Goal: Navigation & Orientation: Find specific page/section

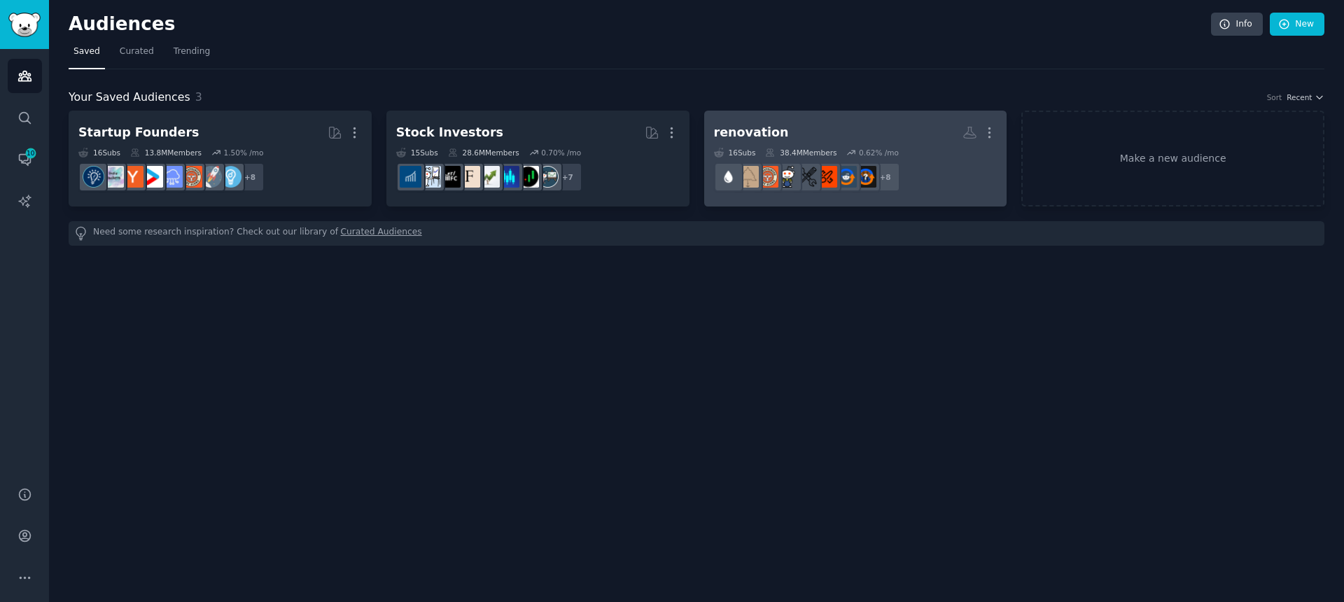
click at [738, 127] on div "renovation" at bounding box center [751, 132] width 75 height 17
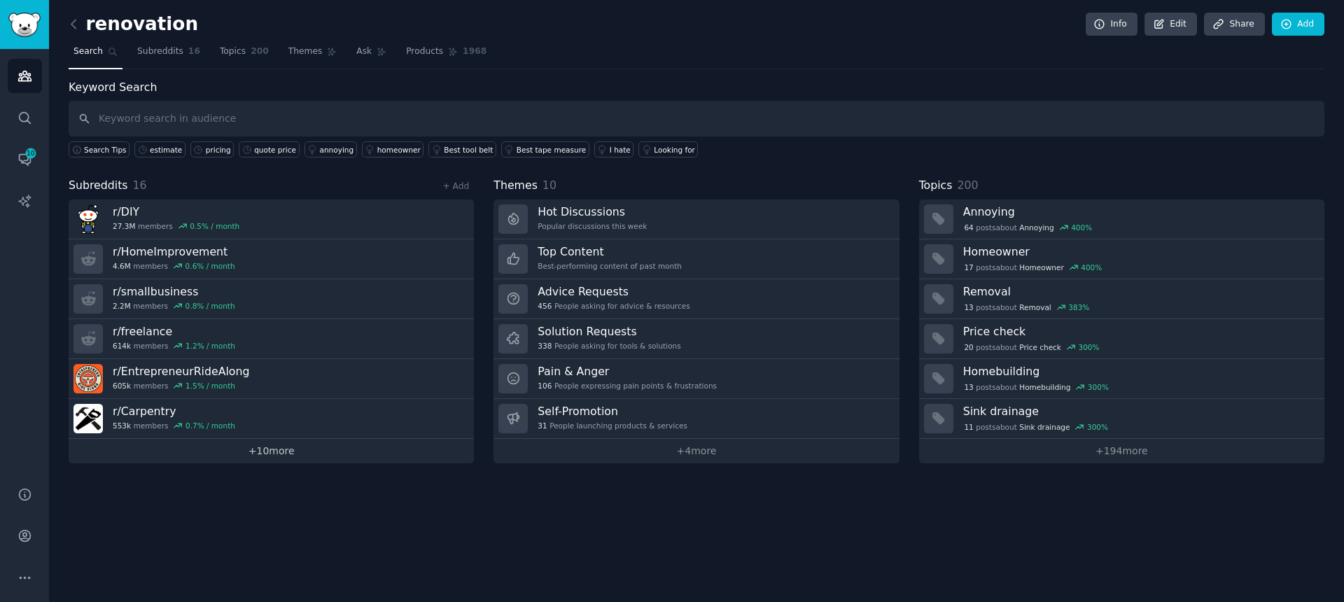
click at [263, 445] on link "+ 10 more" at bounding box center [271, 451] width 405 height 24
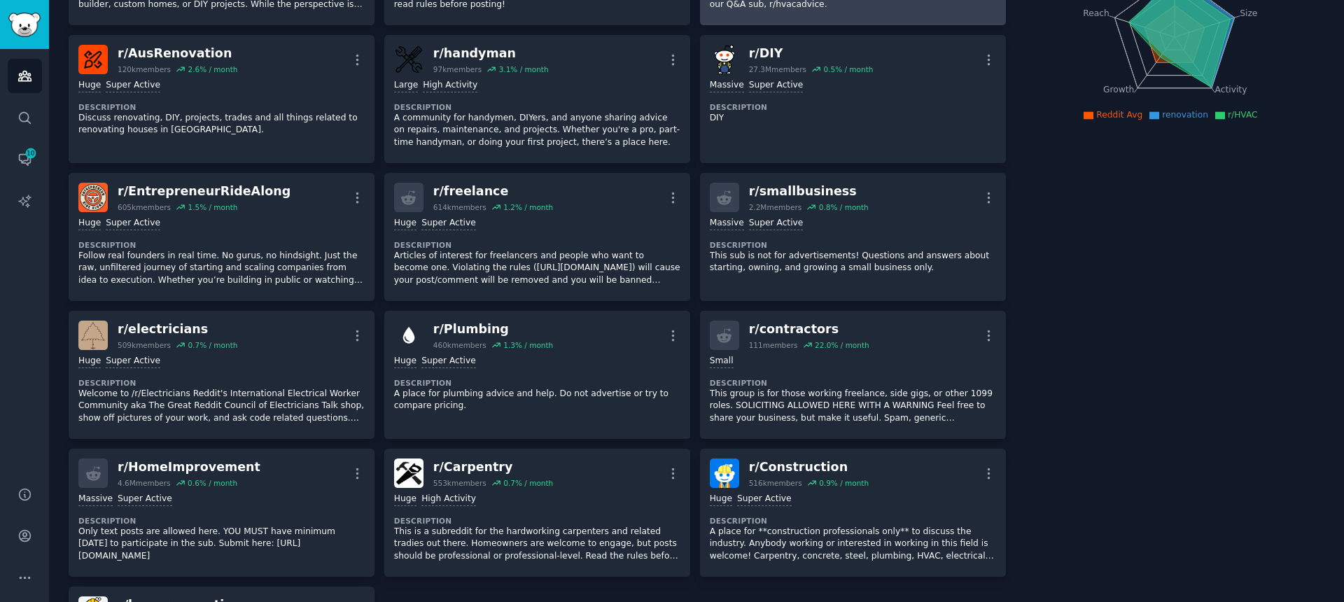
scroll to position [207, 0]
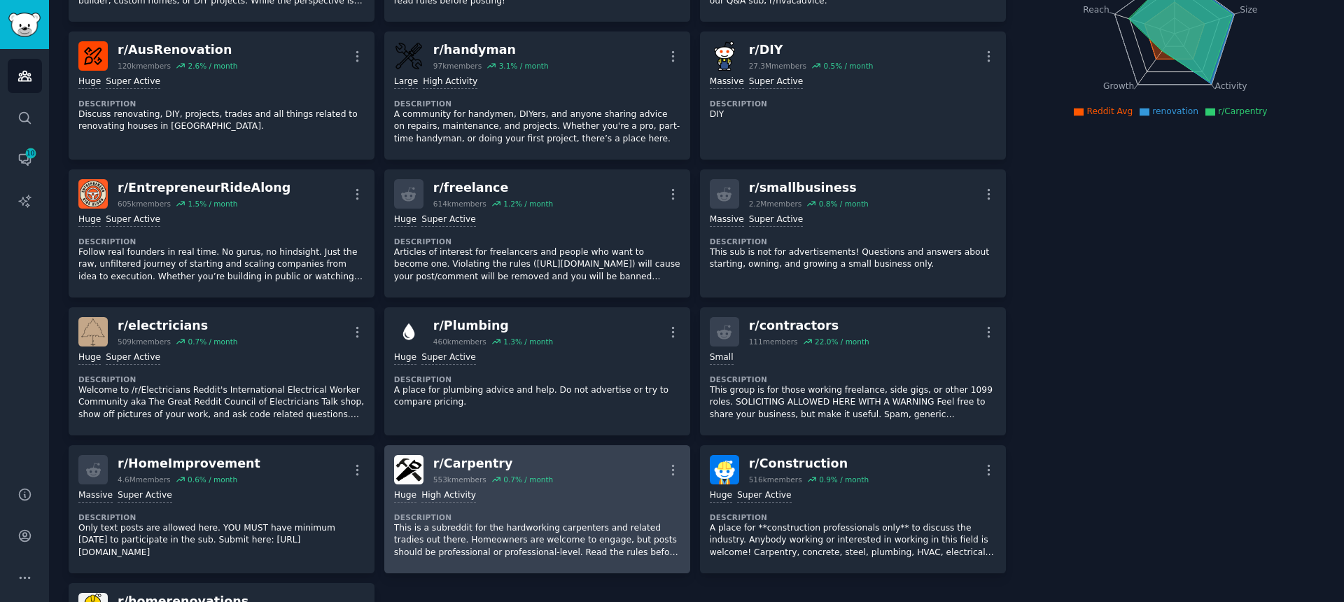
click at [450, 459] on div "r/ Carpentry" at bounding box center [493, 463] width 120 height 17
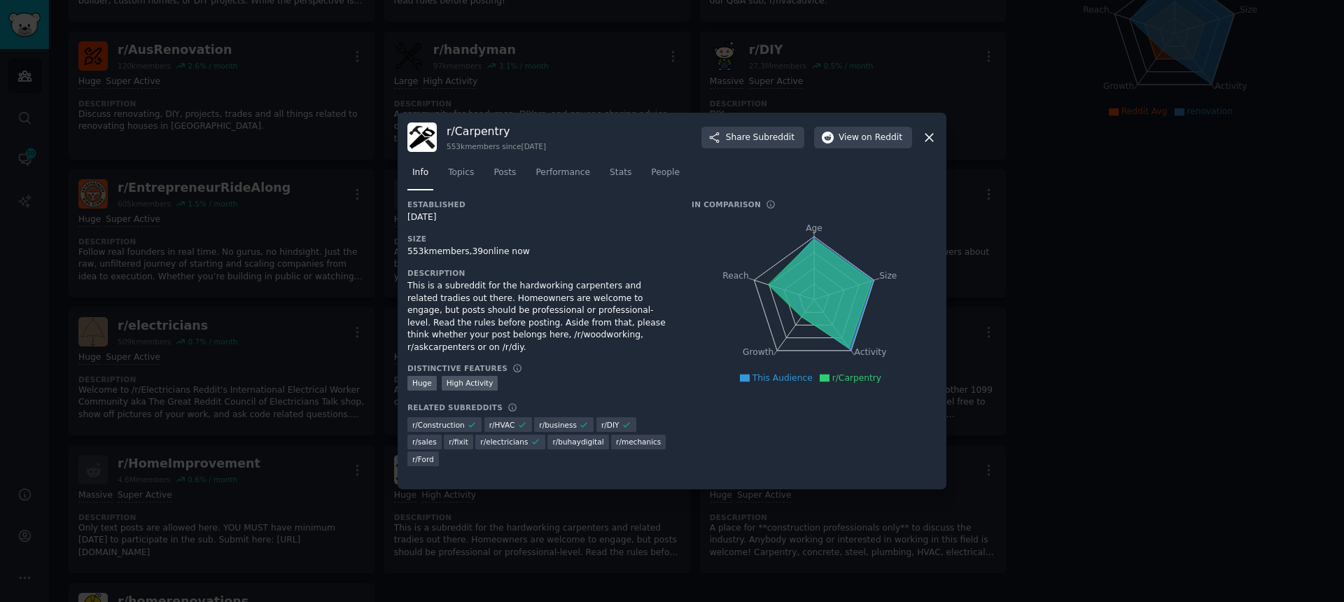
click at [480, 132] on h3 "r/ Carpentry" at bounding box center [496, 131] width 99 height 15
click at [523, 169] on nav "Info Topics Posts Performance Stats People" at bounding box center [671, 176] width 529 height 29
click at [517, 171] on link "Posts" at bounding box center [505, 176] width 32 height 29
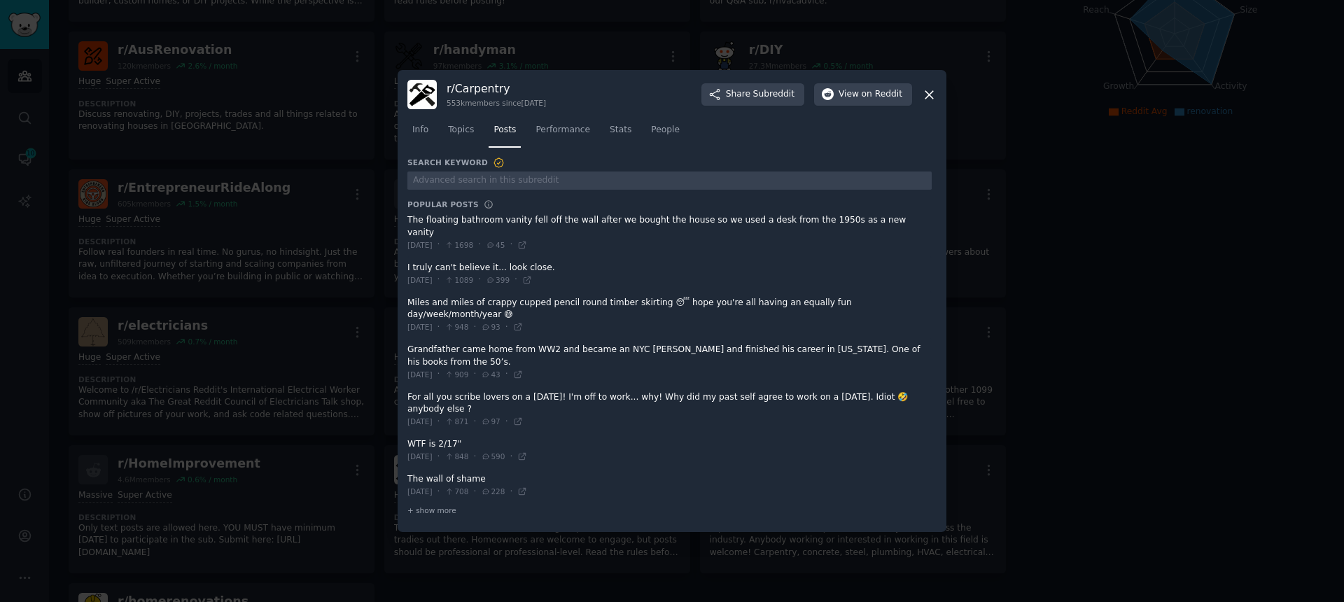
click at [922, 102] on icon at bounding box center [929, 94] width 15 height 15
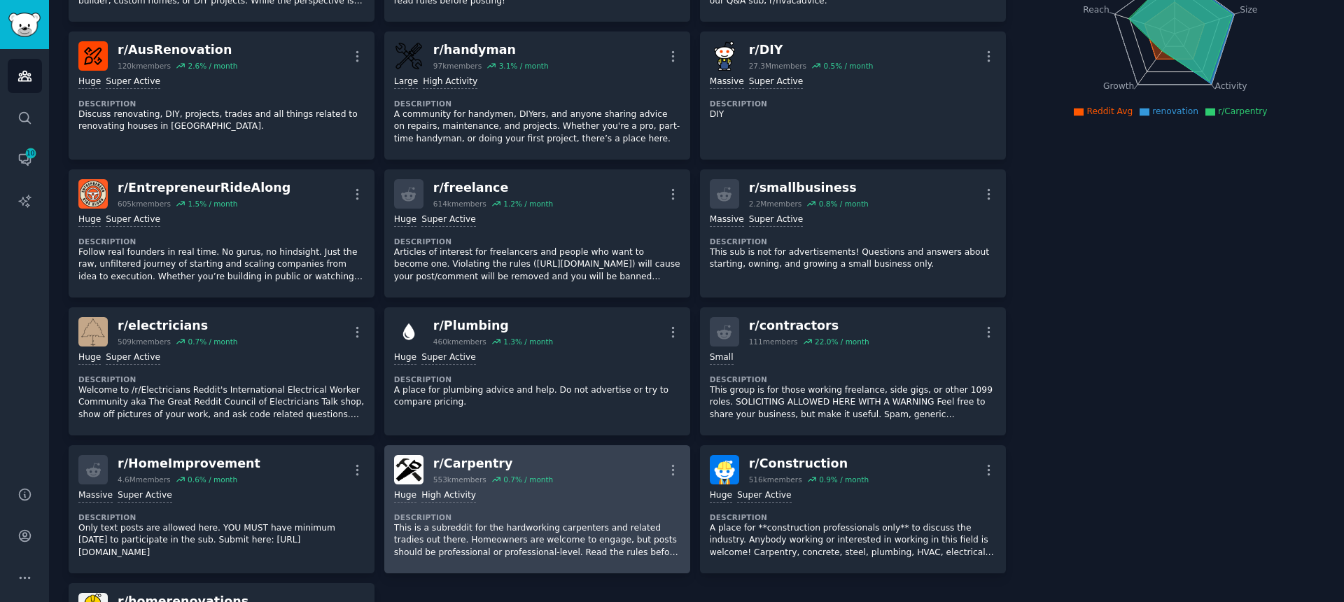
click at [476, 457] on div "r/ Carpentry" at bounding box center [493, 463] width 120 height 17
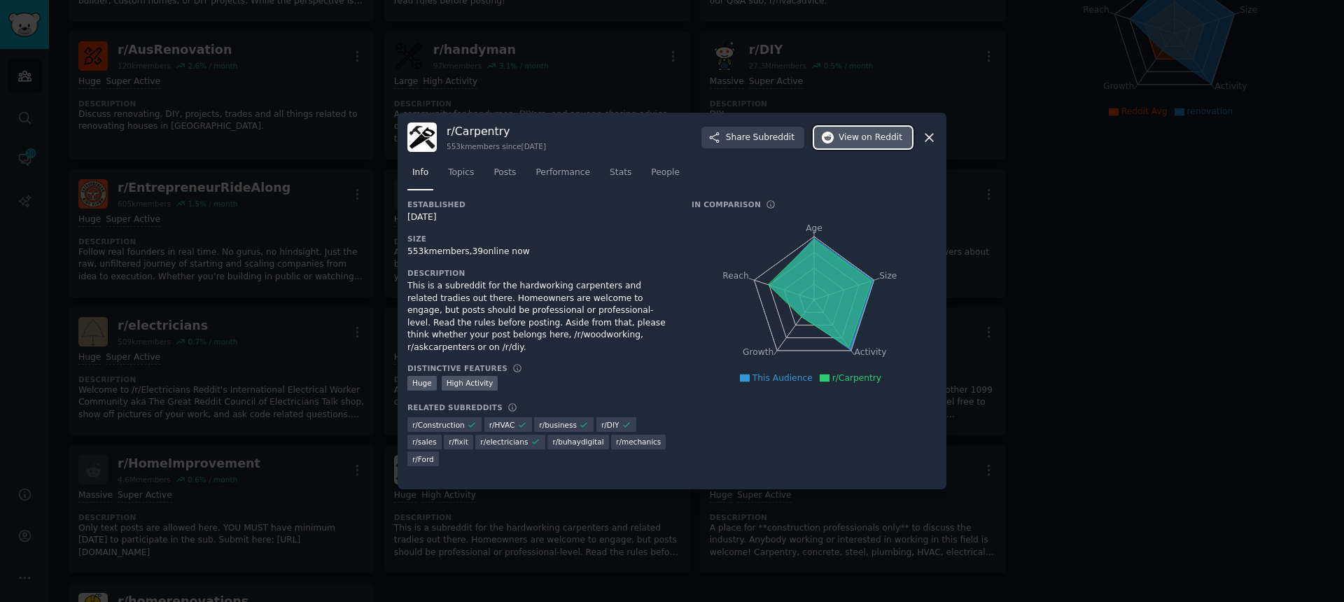
click at [894, 137] on span "on Reddit" at bounding box center [882, 138] width 41 height 13
